Goal: Information Seeking & Learning: Learn about a topic

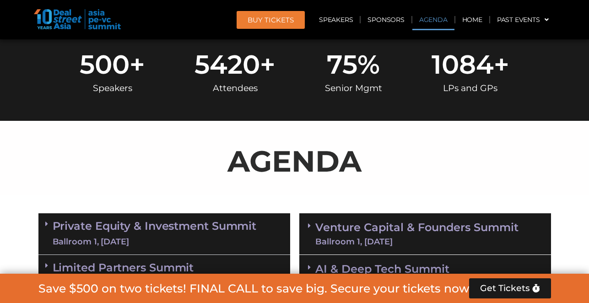
scroll to position [543, 0]
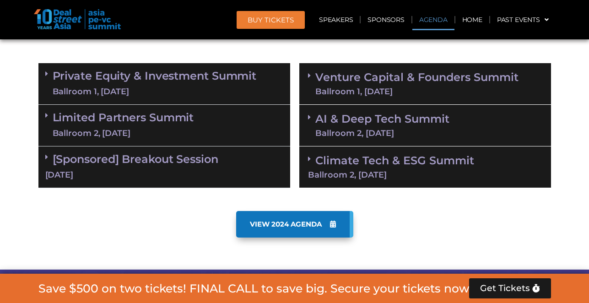
click at [246, 98] on div "Private Equity & Investment Summit Ballroom 1, [DATE]" at bounding box center [164, 84] width 252 height 42
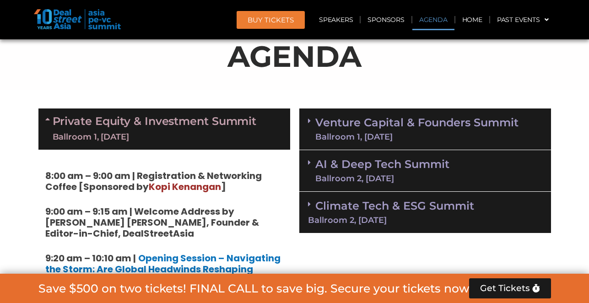
scroll to position [500, 0]
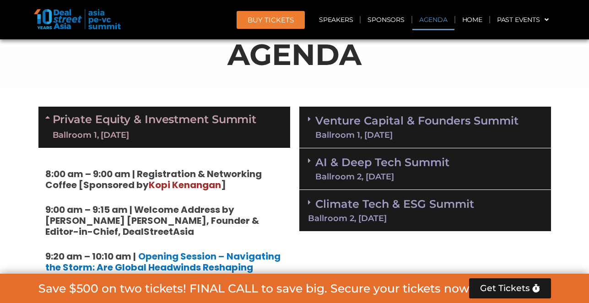
click at [394, 169] on link "AI & Deep Tech Summit Ballroom 2, [DATE]" at bounding box center [382, 169] width 134 height 24
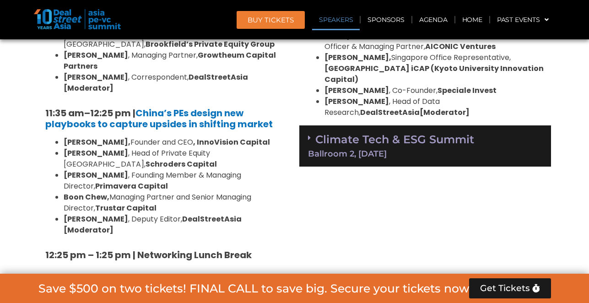
scroll to position [1010, 0]
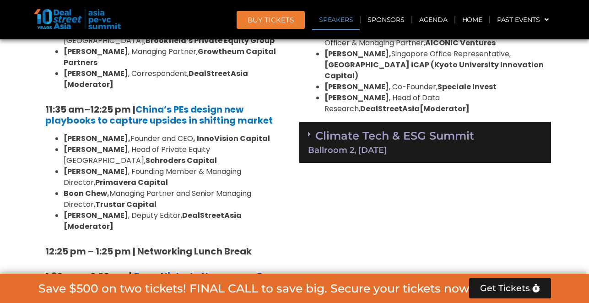
click at [393, 129] on link "Climate Tech & ESG Summit Ballroom 2, [DATE]" at bounding box center [425, 141] width 234 height 25
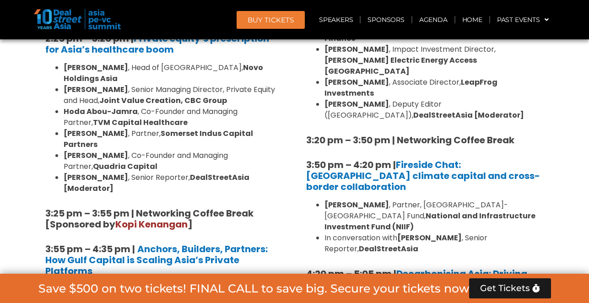
scroll to position [1491, 0]
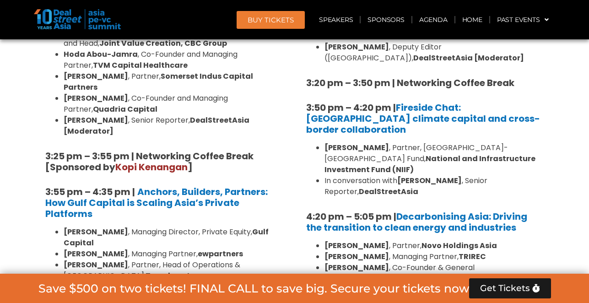
drag, startPoint x: 382, startPoint y: 200, endPoint x: 325, endPoint y: 200, distance: 56.3
click at [325, 284] on li "[PERSON_NAME] , Investments Principal, Clime Capital" at bounding box center [434, 289] width 220 height 11
copy b "[PERSON_NAME]"
click at [354, 273] on b "Shift4Good" at bounding box center [376, 278] width 45 height 11
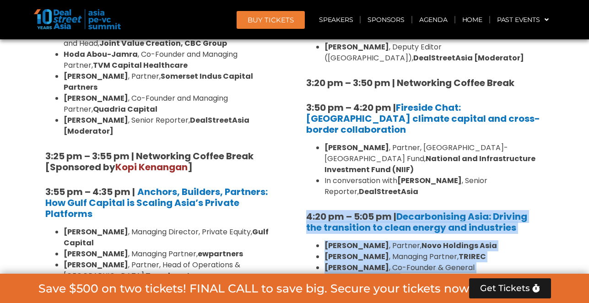
drag, startPoint x: 379, startPoint y: 219, endPoint x: 302, endPoint y: 130, distance: 118.1
click at [303, 130] on div "1:40 pm – 1:45 pm | Welcome address to Climate Tech and ESG Summit track by [PE…" at bounding box center [425, 40] width 252 height 717
copy div "4:20 pm – 5:05 pm | Decarbonising [GEOGRAPHIC_DATA]: Driving the transition to …"
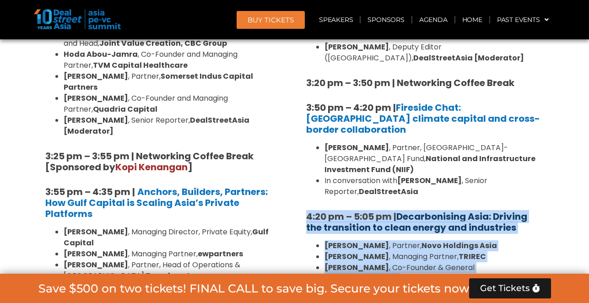
click at [401, 210] on link "Decarbonising Asia: Driving the transition to clean energy and industries" at bounding box center [416, 222] width 221 height 24
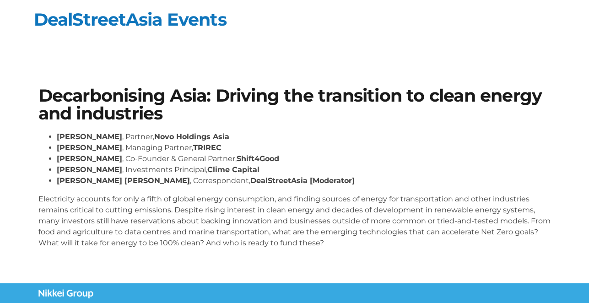
click at [236, 171] on strong "Clime Capital" at bounding box center [233, 169] width 52 height 9
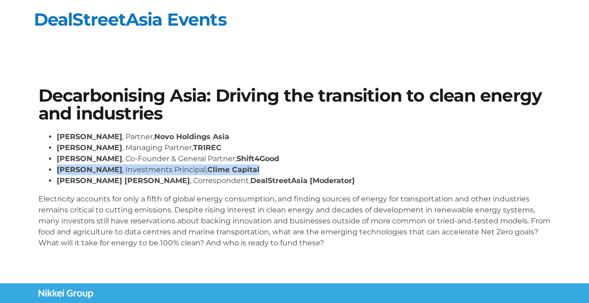
drag, startPoint x: 219, startPoint y: 168, endPoint x: 50, endPoint y: 168, distance: 168.9
click at [57, 168] on li "Namrata Singh , Investments Principal, Clime Capital" at bounding box center [304, 169] width 494 height 11
copy li "Namrata Singh , Investments Principal, Clime Capital"
